Goal: Check status: Check status

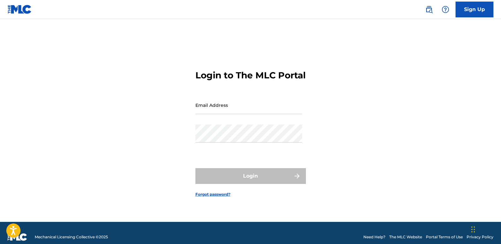
click at [210, 111] on input "Email Address" at bounding box center [248, 105] width 107 height 18
type input "[EMAIL_ADDRESS][DOMAIN_NAME]"
click at [276, 114] on input "[EMAIL_ADDRESS][DOMAIN_NAME]" at bounding box center [248, 105] width 107 height 18
click at [350, 128] on div "Login to The MLC Portal Email Address [EMAIL_ADDRESS][DOMAIN_NAME] Password Log…" at bounding box center [251, 128] width 442 height 187
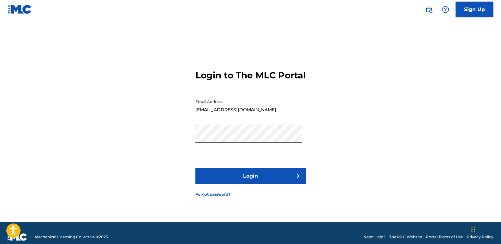
click at [253, 182] on button "Login" at bounding box center [250, 176] width 110 height 16
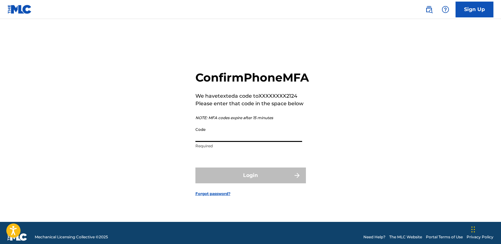
click at [262, 141] on input "Code" at bounding box center [248, 133] width 107 height 18
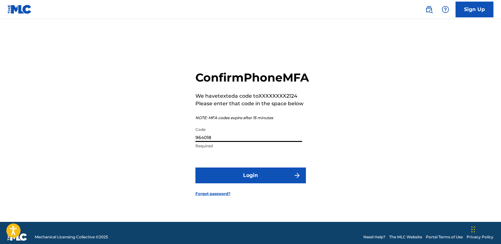
type input "964018"
click at [259, 179] on button "Login" at bounding box center [250, 175] width 110 height 16
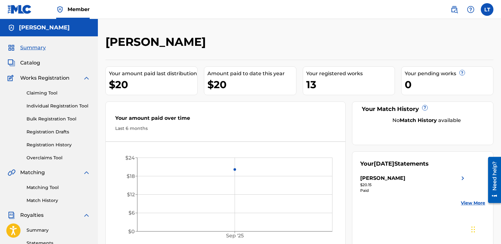
click at [50, 143] on link "Registration History" at bounding box center [59, 144] width 64 height 7
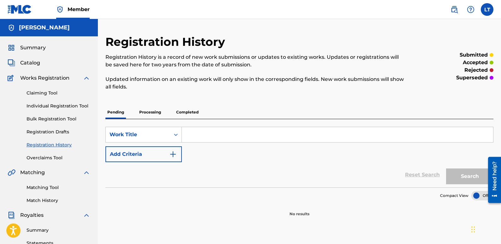
click at [154, 112] on p "Processing" at bounding box center [150, 111] width 26 height 13
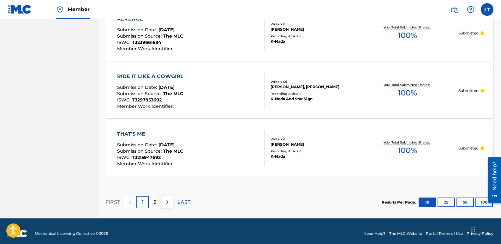
scroll to position [604, 0]
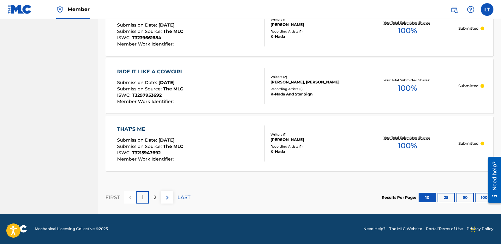
click at [156, 198] on p "2" at bounding box center [154, 197] width 3 height 8
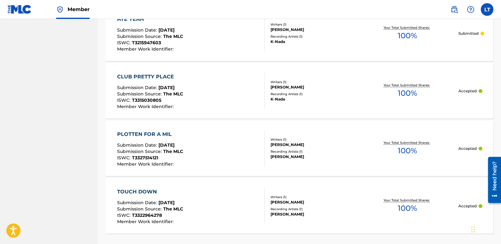
scroll to position [484, 0]
click at [151, 131] on div "PLOTTEN FOR A MIL" at bounding box center [150, 135] width 66 height 8
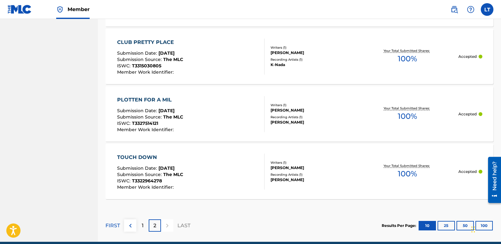
scroll to position [547, 0]
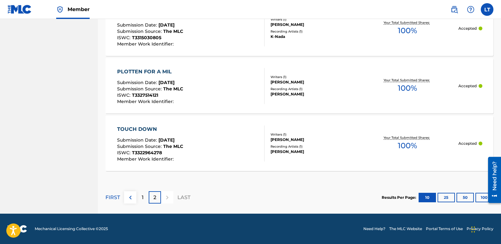
click at [221, 142] on div "TOUCH DOWN Submission Date : [DATE] Submission Source : The MLC ISWC : T3322964…" at bounding box center [190, 143] width 147 height 36
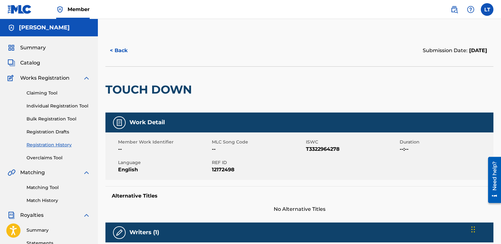
click at [35, 63] on span "Catalog" at bounding box center [30, 63] width 20 height 8
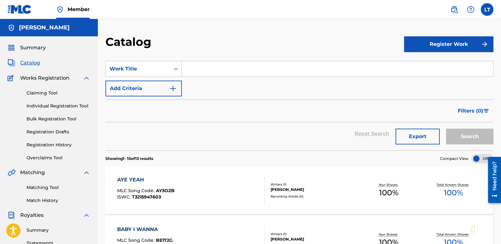
click at [56, 129] on link "Registration Drafts" at bounding box center [59, 131] width 64 height 7
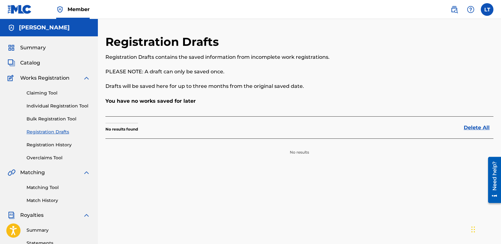
click at [51, 145] on link "Registration History" at bounding box center [59, 144] width 64 height 7
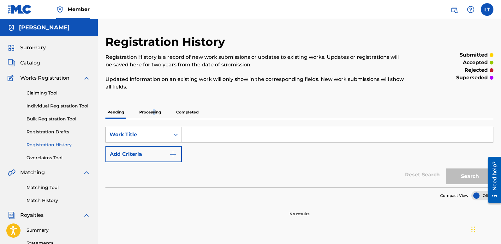
click at [153, 113] on p "Processing" at bounding box center [150, 111] width 26 height 13
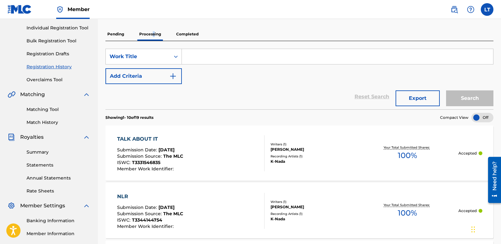
scroll to position [63, 0]
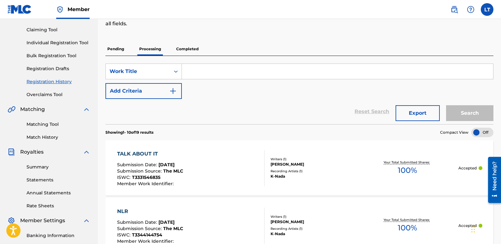
click at [193, 51] on p "Completed" at bounding box center [187, 48] width 26 height 13
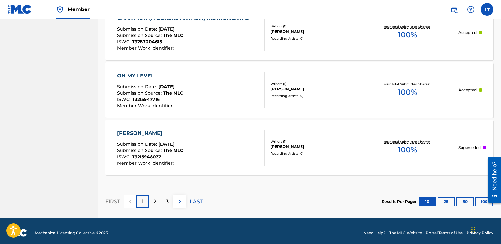
scroll to position [630, 0]
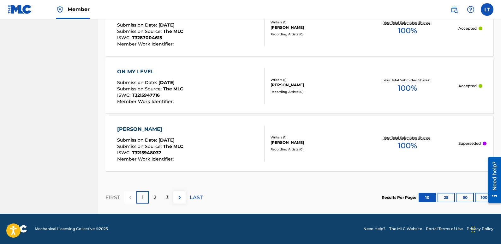
click at [152, 195] on div "2" at bounding box center [155, 197] width 12 height 12
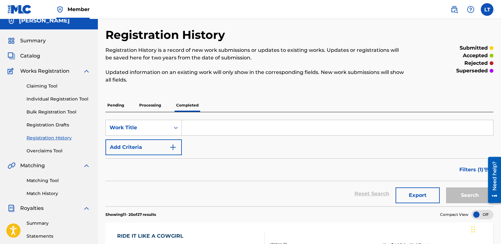
scroll to position [0, 0]
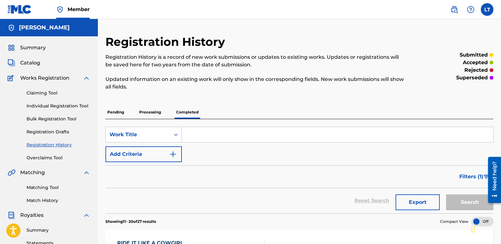
drag, startPoint x: 32, startPoint y: 60, endPoint x: 44, endPoint y: 64, distance: 12.4
click at [32, 60] on span "Catalog" at bounding box center [30, 63] width 20 height 8
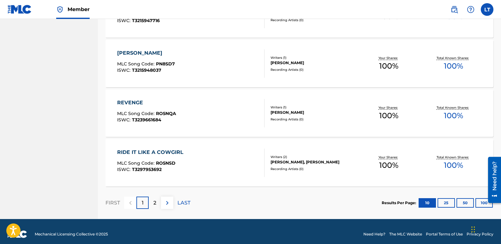
scroll to position [479, 0]
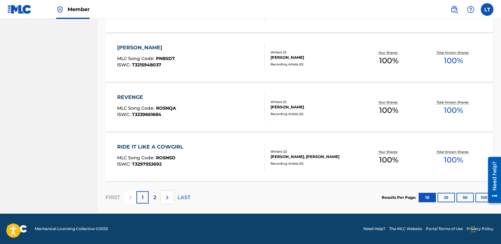
click at [156, 197] on p "2" at bounding box center [154, 197] width 3 height 8
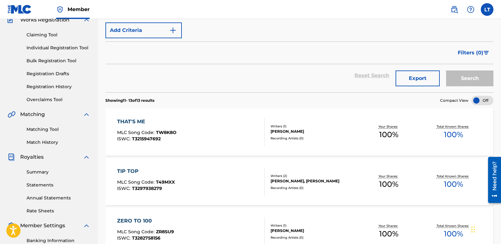
scroll to position [21, 0]
